Goal: Task Accomplishment & Management: Manage account settings

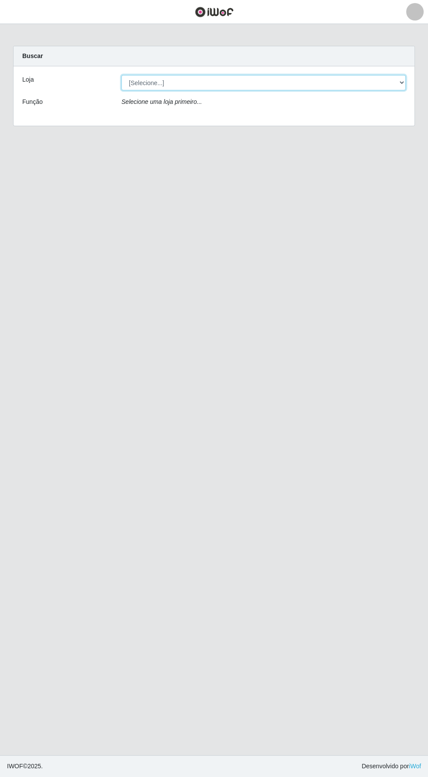
click at [157, 79] on select "[Selecione...] Supermercado Compre Bem - Itabaiana" at bounding box center [263, 82] width 284 height 15
select select "264"
click at [121, 75] on select "[Selecione...] Supermercado Compre Bem - Itabaiana" at bounding box center [263, 82] width 284 height 15
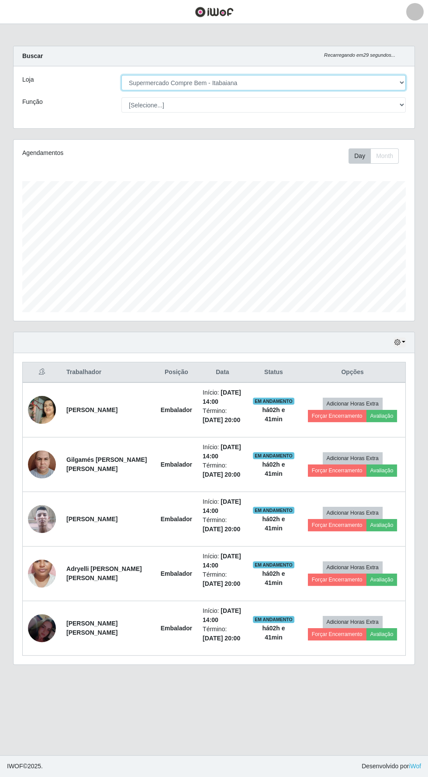
scroll to position [181, 401]
click at [397, 341] on icon "button" at bounding box center [397, 342] width 6 height 6
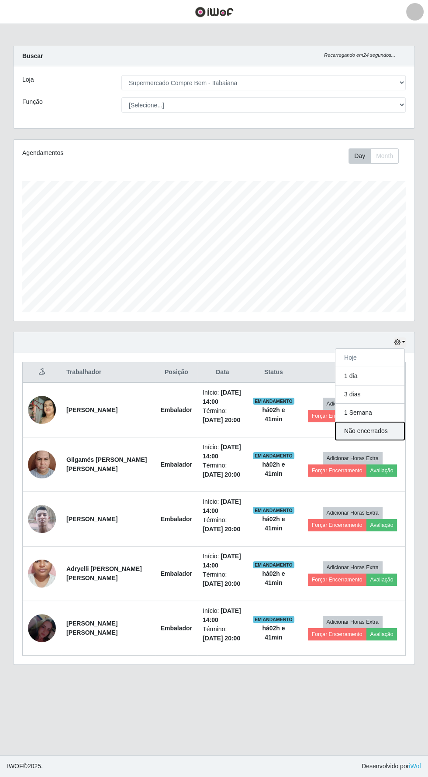
click at [391, 428] on button "Não encerrados" at bounding box center [369, 431] width 69 height 18
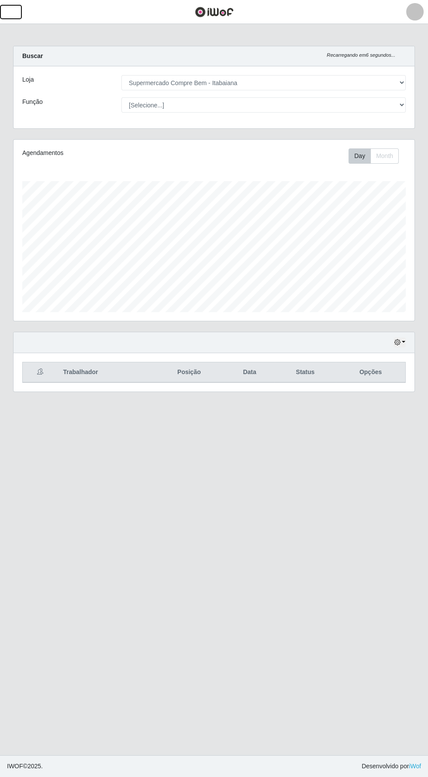
click at [17, 15] on button "button" at bounding box center [11, 12] width 22 height 14
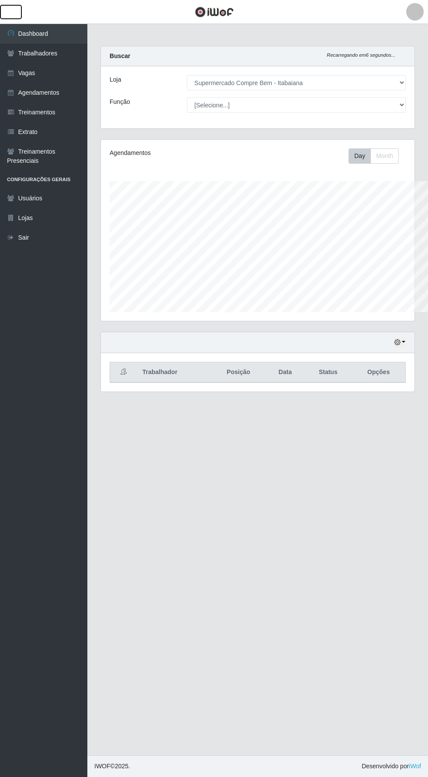
scroll to position [436501, 436368]
click at [23, 94] on link "Agendamentos" at bounding box center [43, 93] width 87 height 20
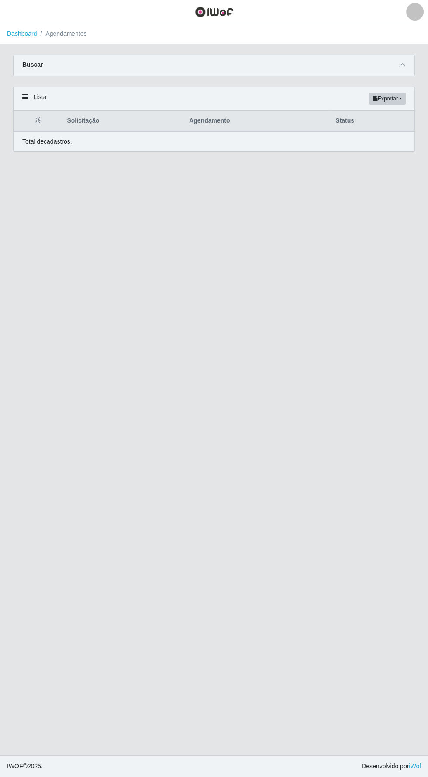
click at [69, 64] on div "Buscar" at bounding box center [214, 65] width 401 height 21
click at [88, 65] on div "Buscar" at bounding box center [214, 65] width 401 height 21
click at [121, 69] on div "Buscar" at bounding box center [214, 65] width 401 height 21
click at [398, 64] on span at bounding box center [402, 65] width 10 height 10
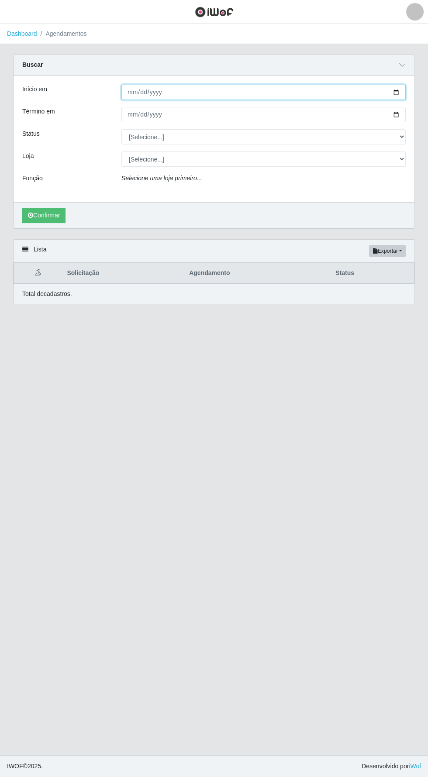
click at [147, 94] on input "Início em" at bounding box center [263, 92] width 284 height 15
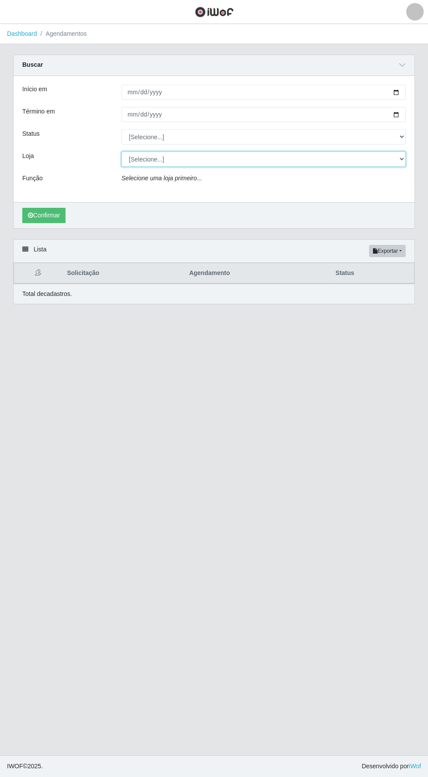
click at [154, 159] on select "[Selecione...] Supermercado Compre Bem - Itabaiana" at bounding box center [263, 159] width 284 height 15
select select "264"
click at [121, 152] on select "[Selecione...] Supermercado Compre Bem - Itabaiana" at bounding box center [263, 159] width 284 height 15
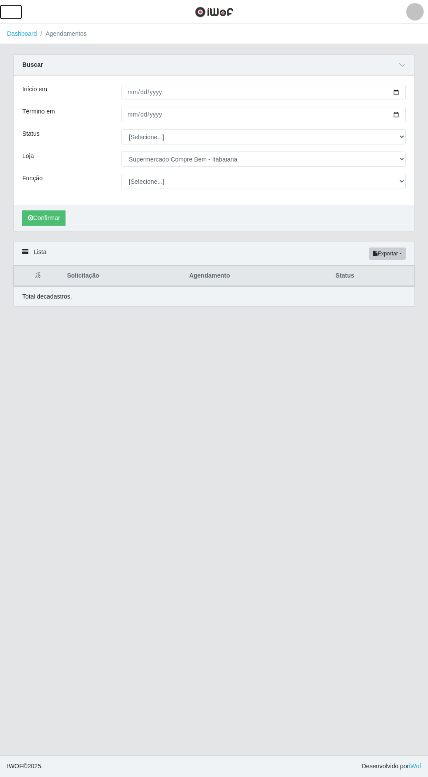
click at [16, 14] on span "button" at bounding box center [10, 12] width 11 height 10
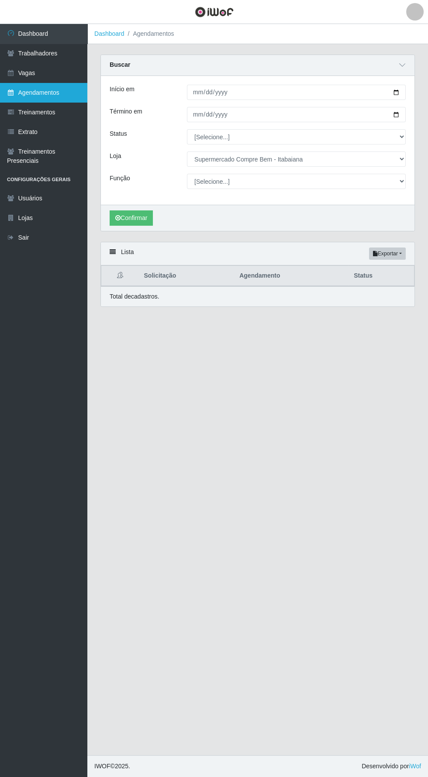
click at [39, 93] on link "Agendamentos" at bounding box center [43, 93] width 87 height 20
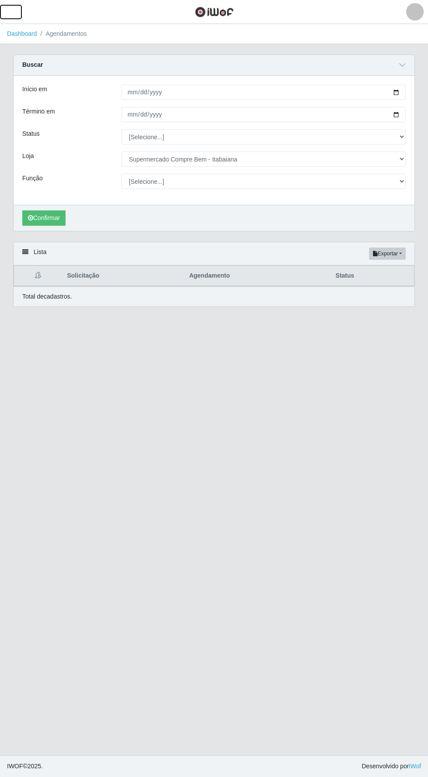
click at [10, 11] on span "button" at bounding box center [10, 12] width 11 height 10
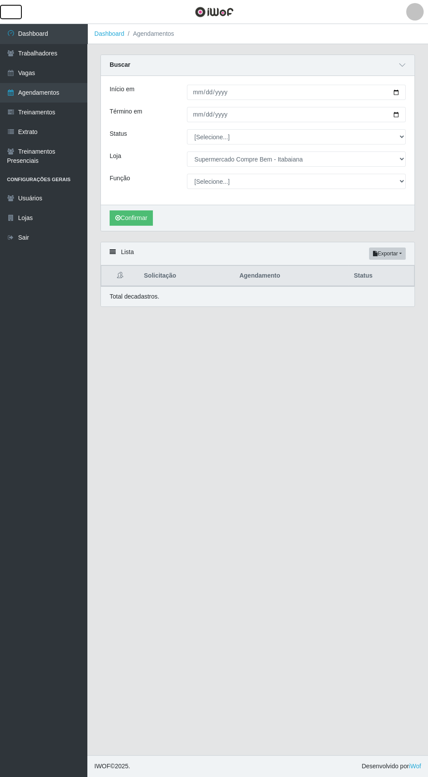
click at [17, 12] on button "button" at bounding box center [11, 12] width 22 height 14
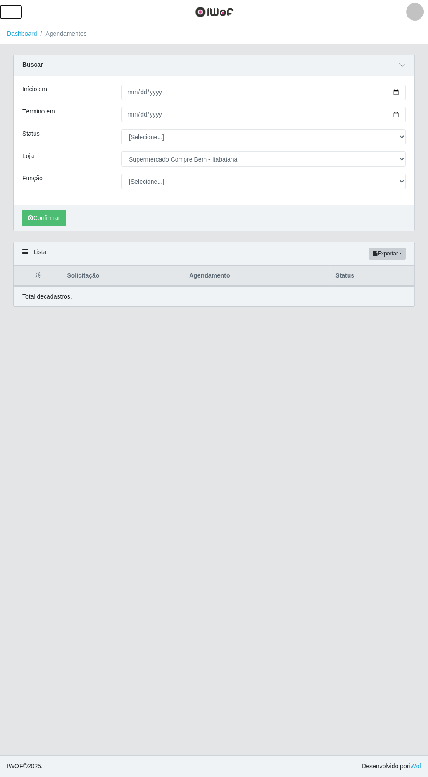
click at [10, 10] on span "button" at bounding box center [10, 12] width 11 height 10
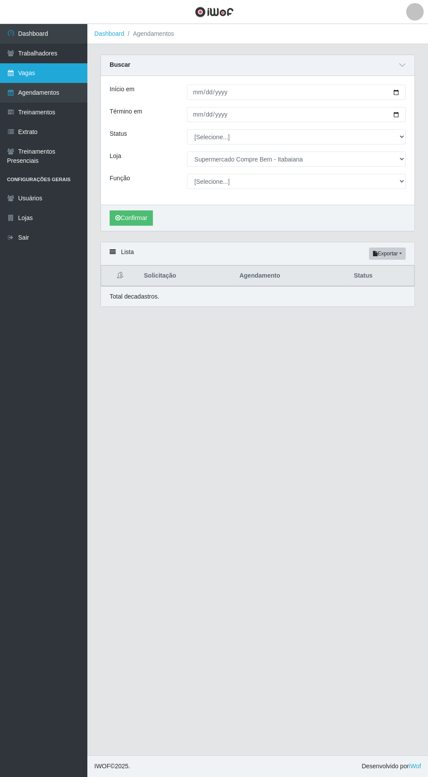
click at [28, 72] on link "Vagas" at bounding box center [43, 73] width 87 height 20
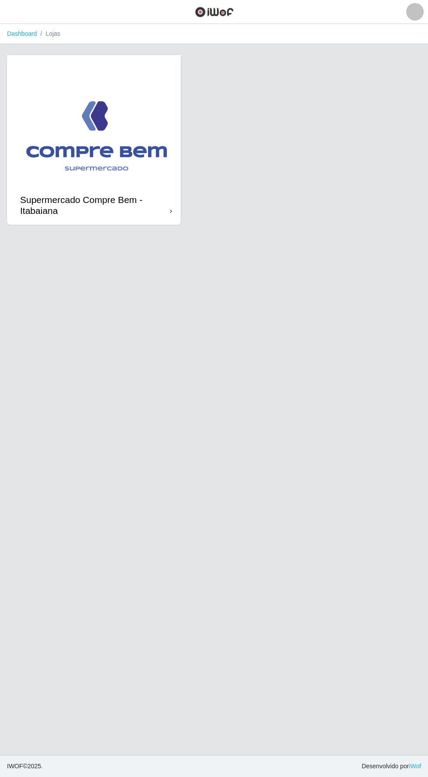
scroll to position [16, 0]
click at [96, 114] on img at bounding box center [94, 120] width 174 height 131
